Goal: Complete application form

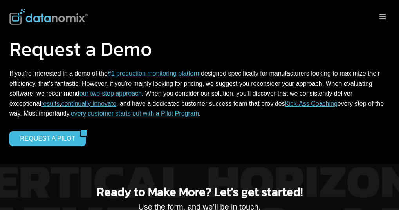
scroll to position [157, 0]
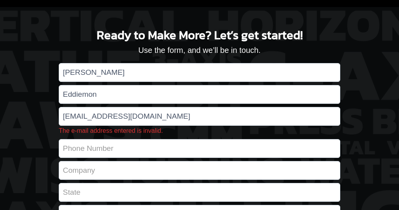
type input "seddlemon790@hotmail.com"
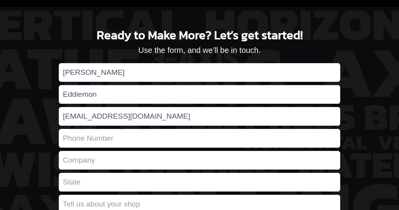
click at [115, 150] on form "shawn Eddiemon seddlemon790@hotmail.com By clicking the Request a Demo button y…" at bounding box center [199, 171] width 281 height 217
type input "3035256282"
click at [110, 158] on input "Contact form" at bounding box center [199, 160] width 281 height 19
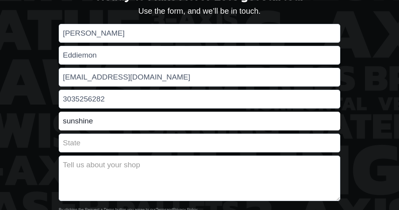
type input "sunshine"
click at [99, 141] on input "Contact form" at bounding box center [199, 142] width 281 height 19
type input "CO"
click at [107, 180] on textarea "Contact form" at bounding box center [199, 177] width 281 height 45
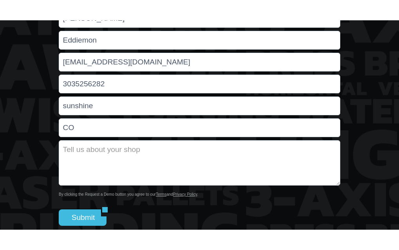
scroll to position [234, 0]
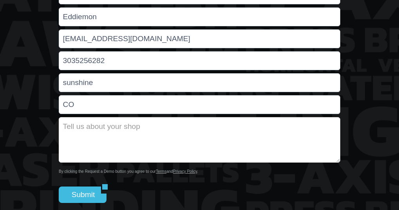
click at [88, 130] on textarea "Contact form" at bounding box center [199, 139] width 281 height 45
type textarea "how long does a kitchen renovation take ?"
click at [84, 191] on input "Submit" at bounding box center [80, 194] width 42 height 16
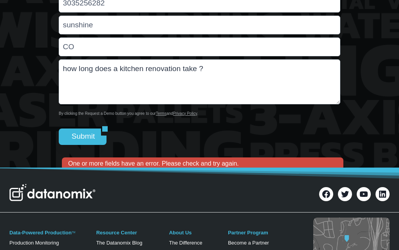
scroll to position [312, 0]
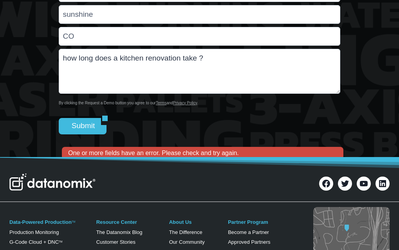
drag, startPoint x: 88, startPoint y: 124, endPoint x: 135, endPoint y: 129, distance: 47.2
click at [88, 124] on input "Submit" at bounding box center [80, 126] width 42 height 16
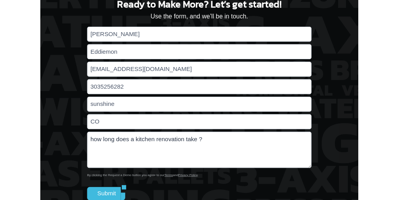
scroll to position [156, 0]
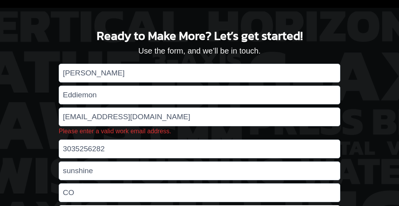
drag, startPoint x: 217, startPoint y: 205, endPoint x: 218, endPoint y: 196, distance: 9.0
click at [218, 196] on form "shawn Eddiemon seddlemon790@hotmail.com Please enter a valid work email address…" at bounding box center [199, 177] width 281 height 227
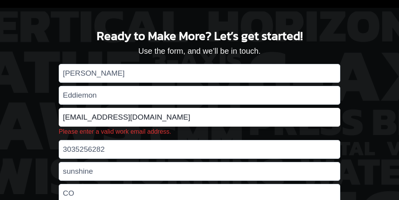
drag, startPoint x: 182, startPoint y: 121, endPoint x: 61, endPoint y: 121, distance: 121.3
click at [61, 121] on input "seddlemon790@hotmail.com" at bounding box center [199, 117] width 281 height 19
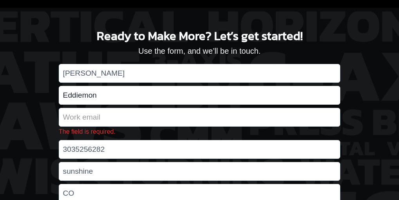
drag, startPoint x: 100, startPoint y: 95, endPoint x: 41, endPoint y: 98, distance: 59.2
click at [41, 98] on div "Ready to Make More? Let’s get started! Use the form, and we’ll be in touch. One…" at bounding box center [199, 161] width 399 height 306
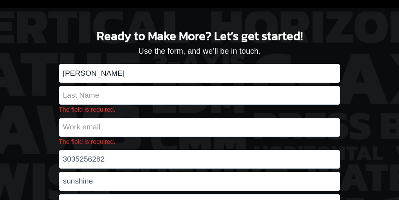
drag, startPoint x: 102, startPoint y: 73, endPoint x: 41, endPoint y: 83, distance: 61.2
click at [41, 83] on div "Ready to Make More? Let’s get started! Use the form, and we’ll be in touch. One…" at bounding box center [199, 166] width 399 height 316
type input "scott"
click at [94, 95] on input "The field is required." at bounding box center [199, 95] width 281 height 19
type input "bardwell"
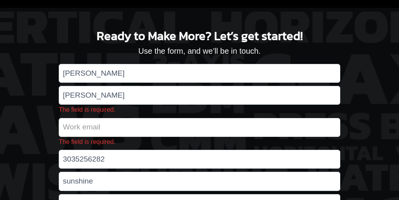
click at [110, 129] on span "The field is required." at bounding box center [199, 135] width 281 height 23
click at [110, 129] on input "The field is required." at bounding box center [199, 127] width 281 height 19
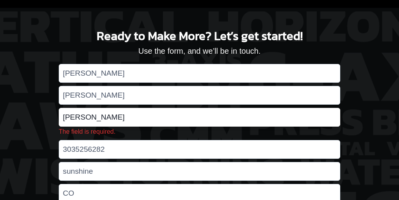
type input "scott"
drag, startPoint x: 97, startPoint y: 118, endPoint x: 54, endPoint y: 121, distance: 42.4
click at [54, 122] on div "Ready to Make More? Let’s get started! Use the form, and we’ll be in touch. One…" at bounding box center [199, 161] width 399 height 306
click at [80, 115] on input "The field is required." at bounding box center [199, 117] width 281 height 19
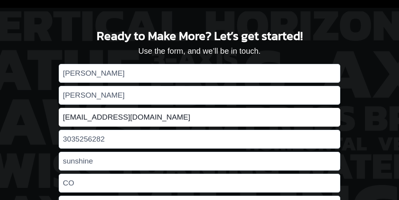
drag, startPoint x: 162, startPoint y: 117, endPoint x: 120, endPoint y: 130, distance: 44.2
click at [120, 130] on form "scott bardwell seddlemon790@hotmail.com 3035256282 sunshine CO how long does a …" at bounding box center [199, 172] width 281 height 217
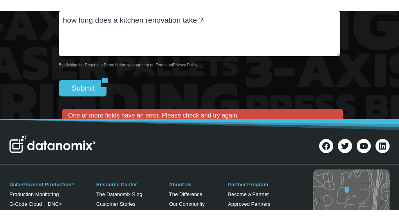
scroll to position [351, 0]
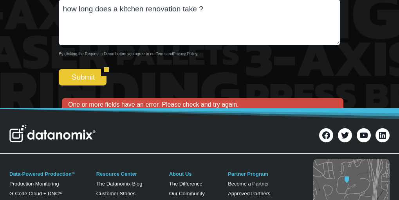
type input "seddlemon790@ymail.us"
click at [95, 78] on input "Submit" at bounding box center [80, 77] width 42 height 16
